Goal: Information Seeking & Learning: Learn about a topic

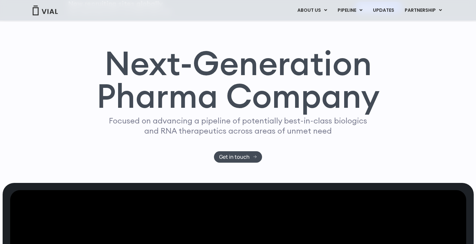
scroll to position [55, 0]
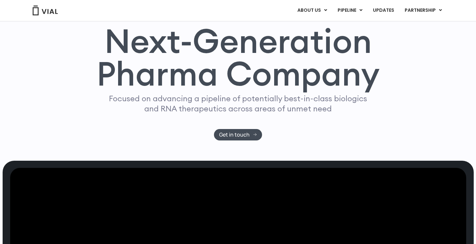
click at [40, 126] on div "Next-Generation Pharma Company Focused on advancing a pipeline of potentially b…" at bounding box center [238, 83] width 419 height 116
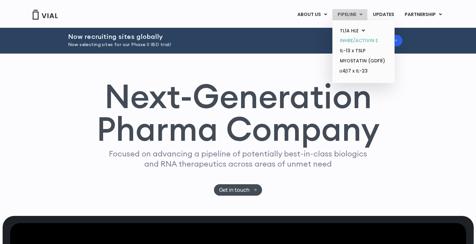
click at [357, 39] on link "INHBE/ACTIVIN E" at bounding box center [363, 41] width 57 height 10
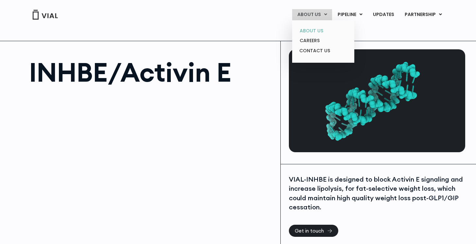
click at [316, 33] on link "ABOUT US" at bounding box center [322, 31] width 57 height 10
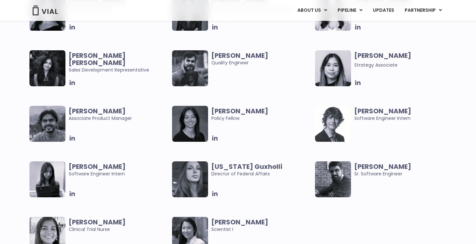
scroll to position [1468, 0]
